Goal: Find specific page/section: Find specific page/section

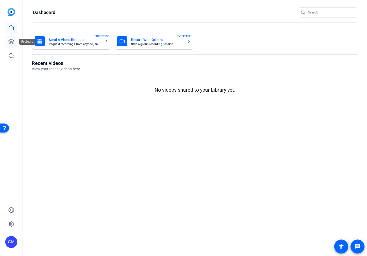
click at [12, 42] on icon at bounding box center [11, 42] width 6 height 6
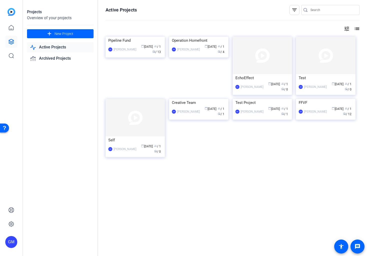
click at [55, 47] on link "Active Projects" at bounding box center [60, 47] width 67 height 10
click at [134, 44] on div "Pipeline Fund" at bounding box center [135, 41] width 54 height 8
